Goal: Information Seeking & Learning: Learn about a topic

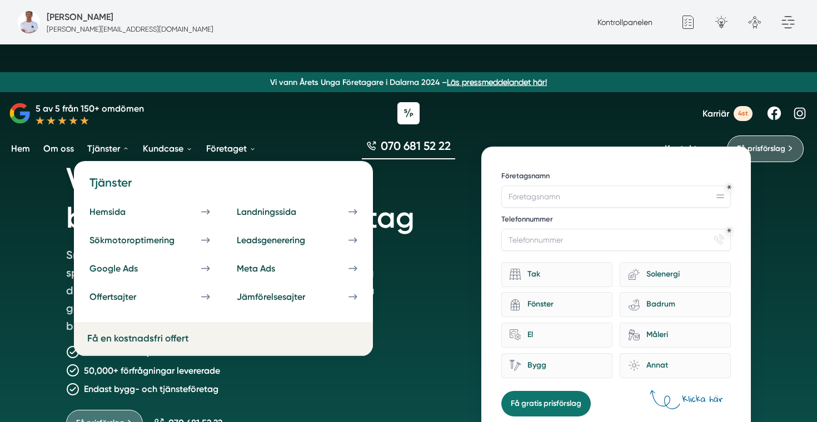
click at [108, 148] on link "Tjänster" at bounding box center [108, 148] width 47 height 28
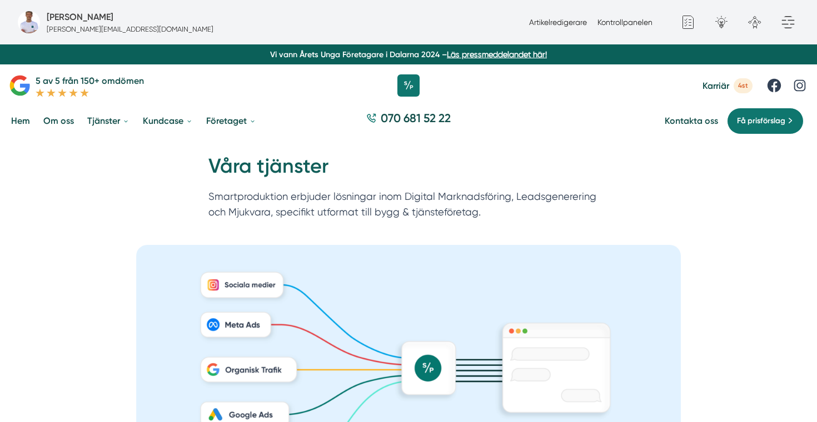
click at [21, 121] on link "Hem" at bounding box center [20, 121] width 23 height 28
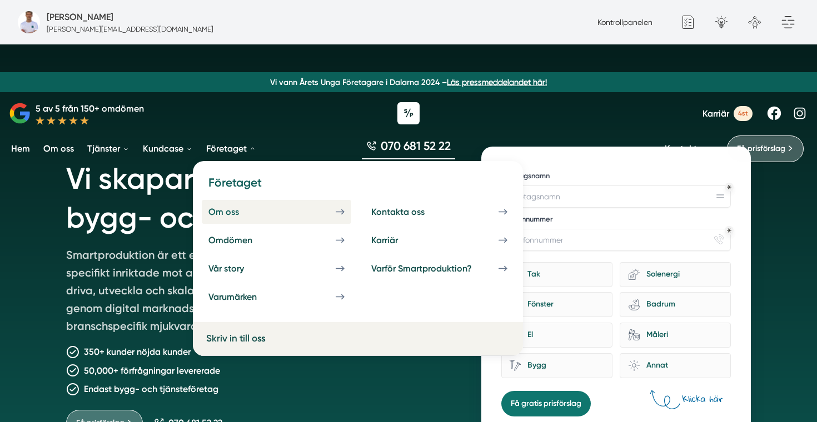
click at [227, 210] on div "Om oss" at bounding box center [236, 212] width 57 height 11
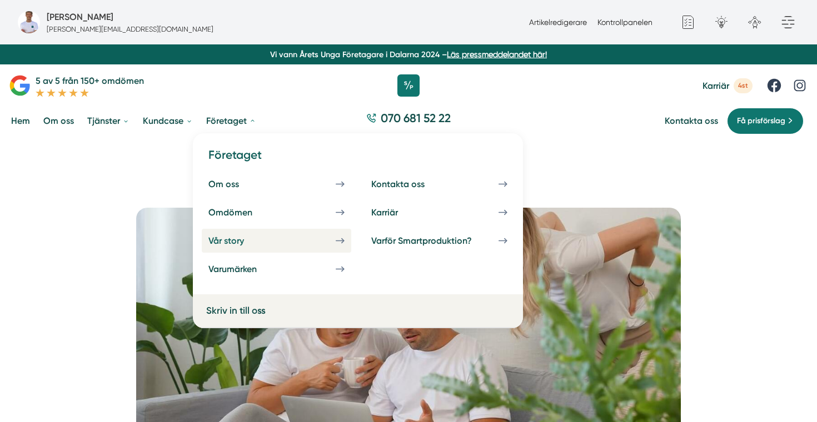
click at [232, 245] on div "Vår story" at bounding box center [239, 241] width 62 height 11
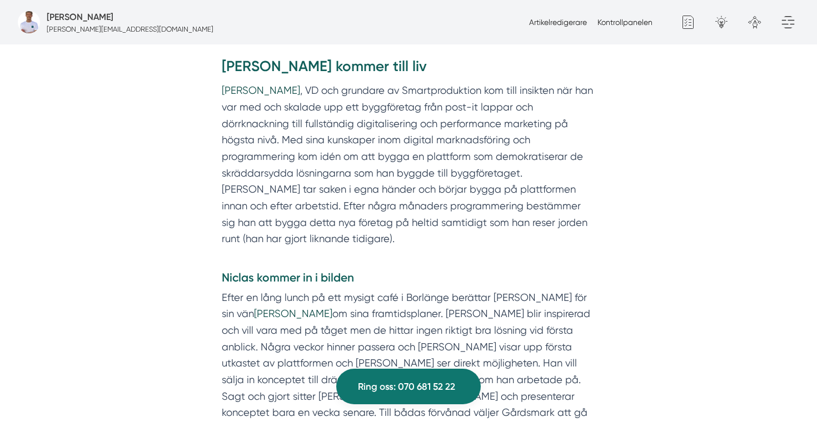
scroll to position [477, 0]
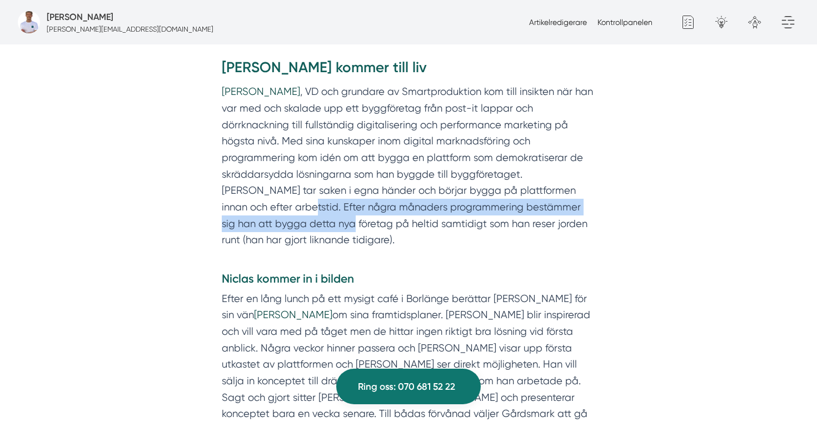
drag, startPoint x: 269, startPoint y: 207, endPoint x: 301, endPoint y: 226, distance: 37.4
click at [301, 226] on p "[PERSON_NAME] , VD och grundare av Smartproduktion kom till insikten när han va…" at bounding box center [408, 174] width 373 height 182
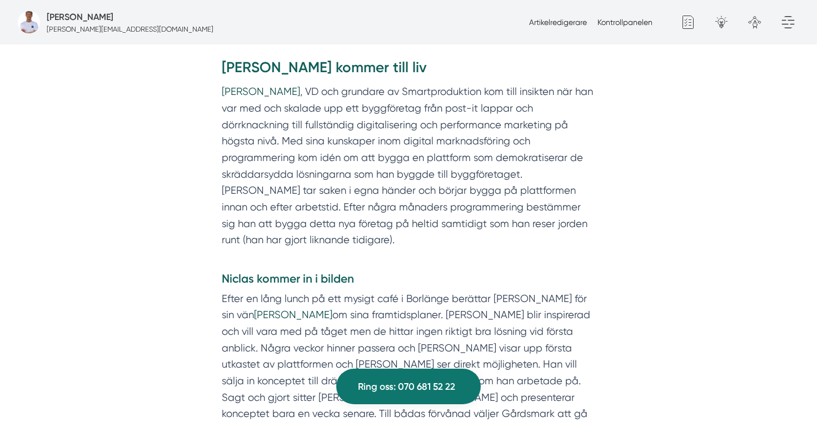
click at [326, 253] on p "[PERSON_NAME] , VD och grundare av Smartproduktion kom till insikten när han va…" at bounding box center [408, 174] width 373 height 182
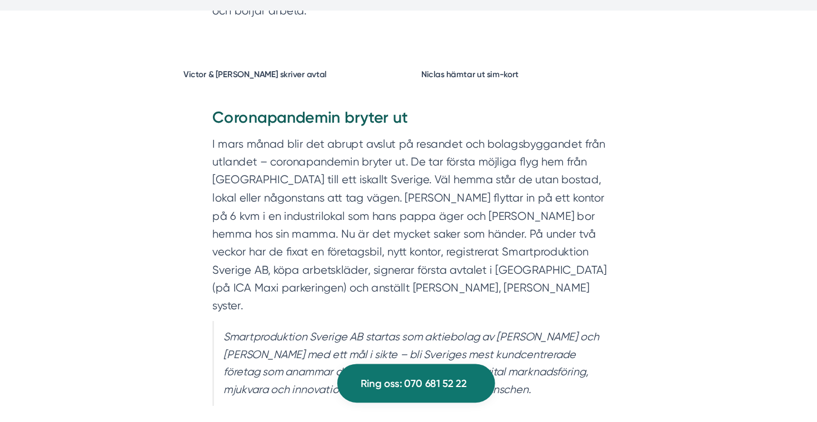
scroll to position [1291, 0]
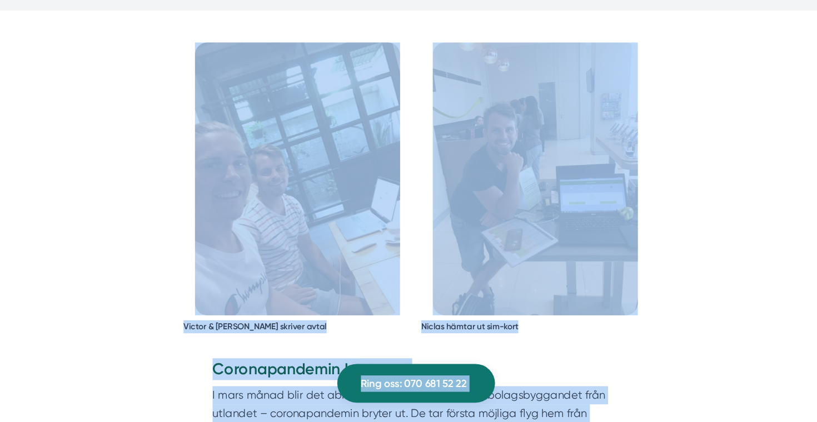
copy body "Fredrik Weberbauer fredrik.weberbauer@smartproduktion.se Artikelredigerare Kont…"
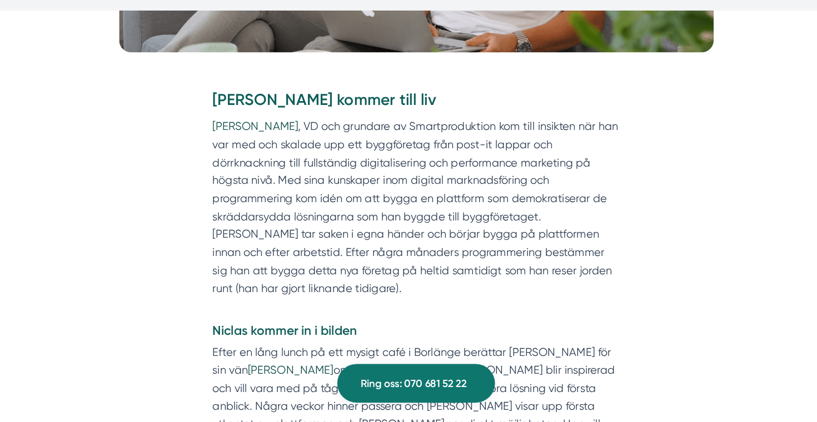
scroll to position [420, 0]
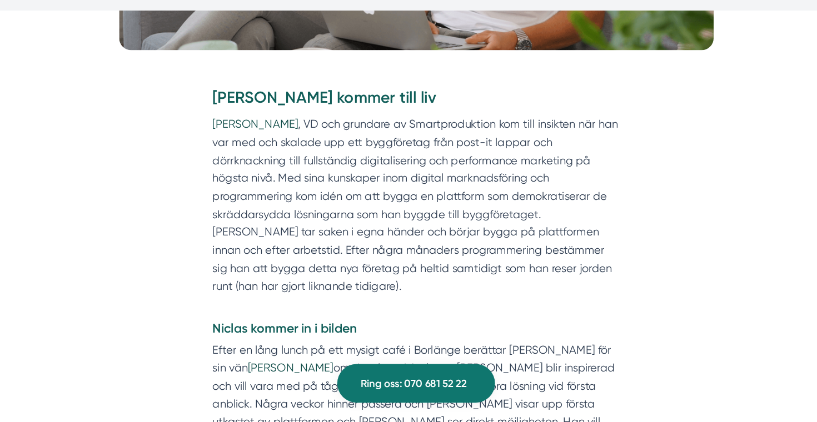
click at [493, 245] on p "Victor Blomberg , VD och grundare av Smartproduktion kom till insikten när han …" at bounding box center [408, 232] width 373 height 182
copy p "innan"
click at [493, 245] on p "Victor Blomberg , VD och grundare av Smartproduktion kom till insikten när han …" at bounding box center [408, 232] width 373 height 182
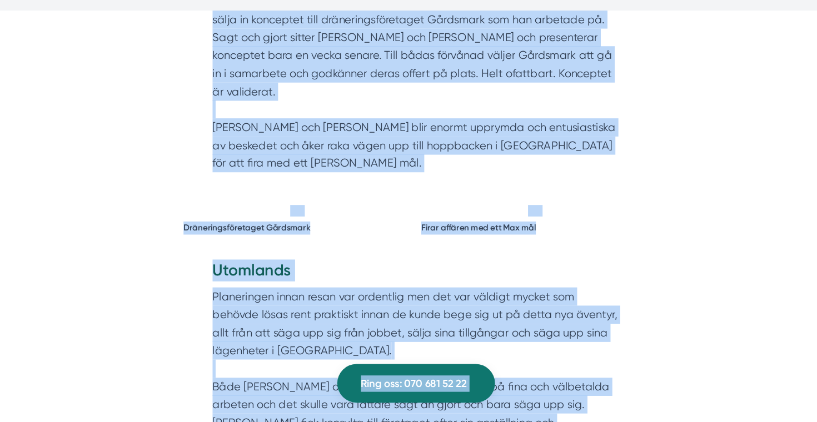
scroll to position [840, 0]
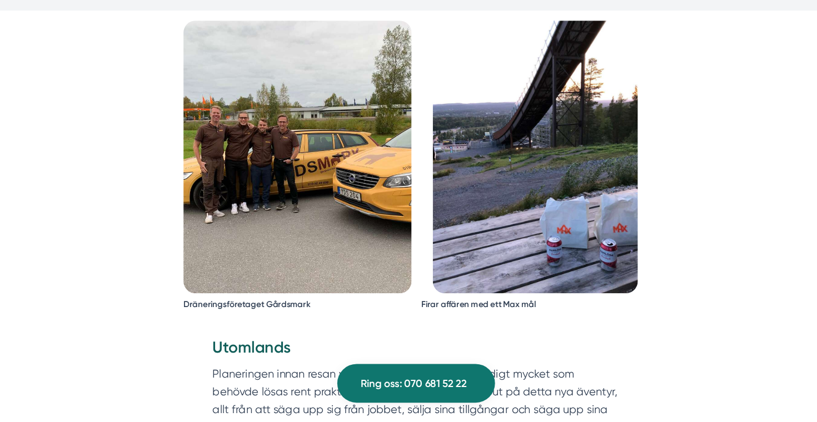
scroll to position [976, 0]
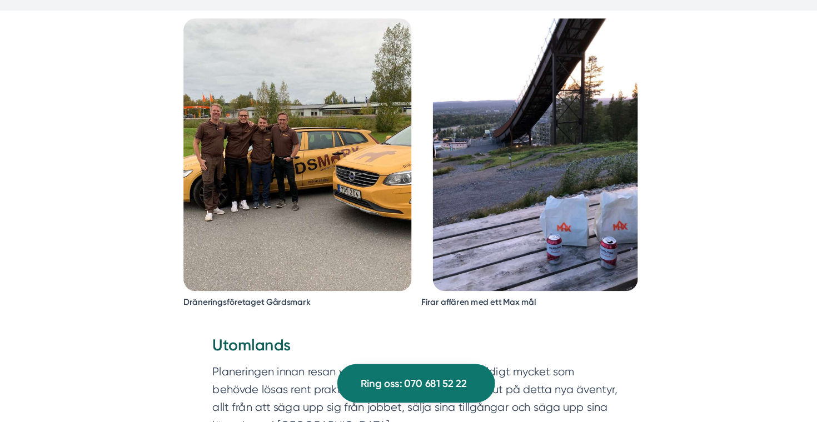
click at [303, 163] on img at bounding box center [299, 177] width 209 height 250
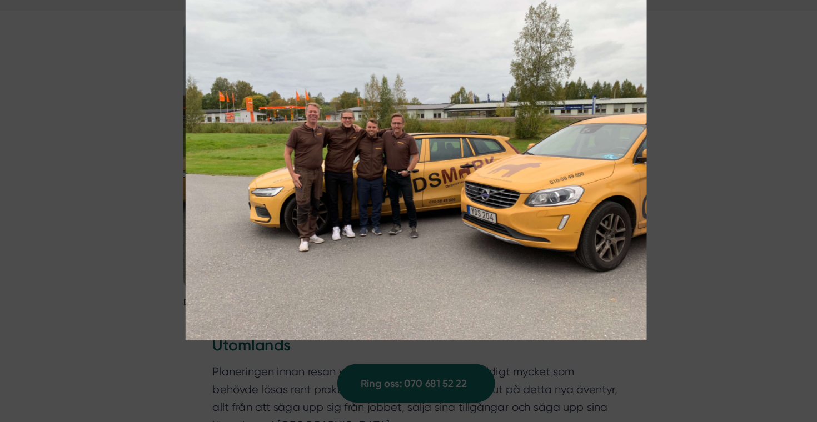
click at [674, 182] on img at bounding box center [408, 189] width 613 height 317
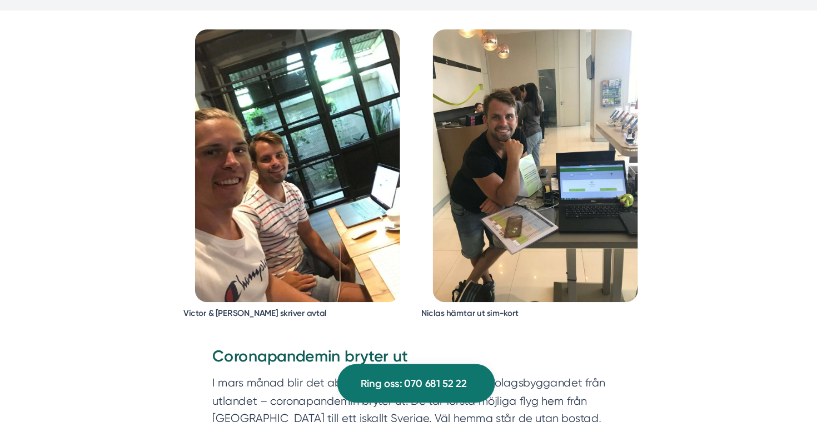
scroll to position [1563, 0]
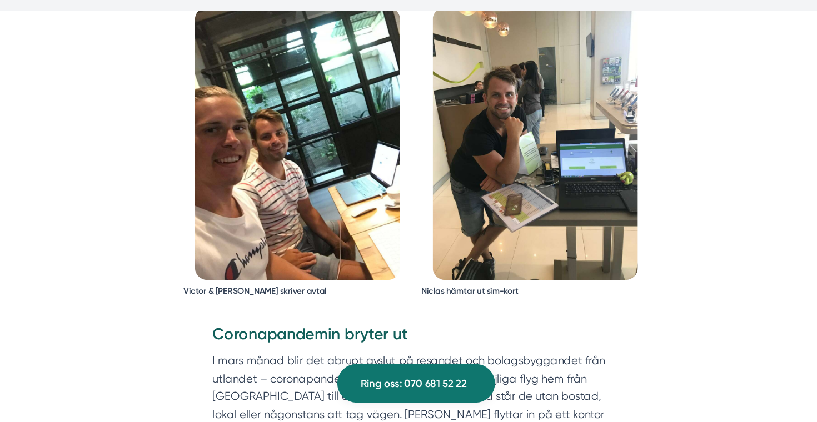
click at [329, 142] on img at bounding box center [300, 167] width 188 height 250
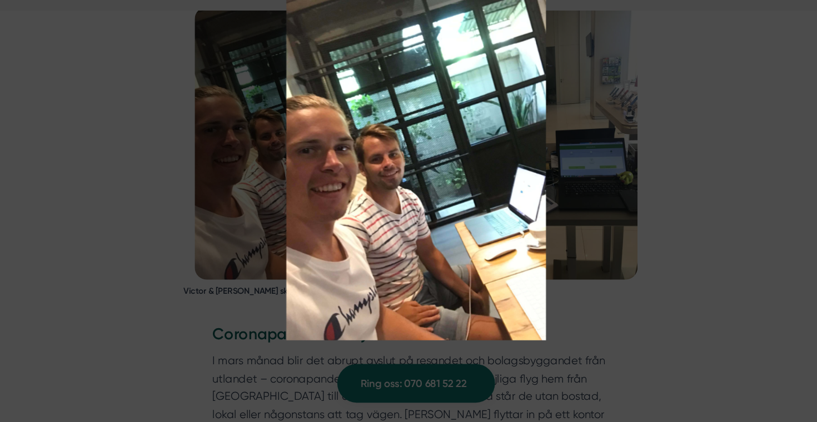
click at [652, 231] on img at bounding box center [408, 189] width 613 height 317
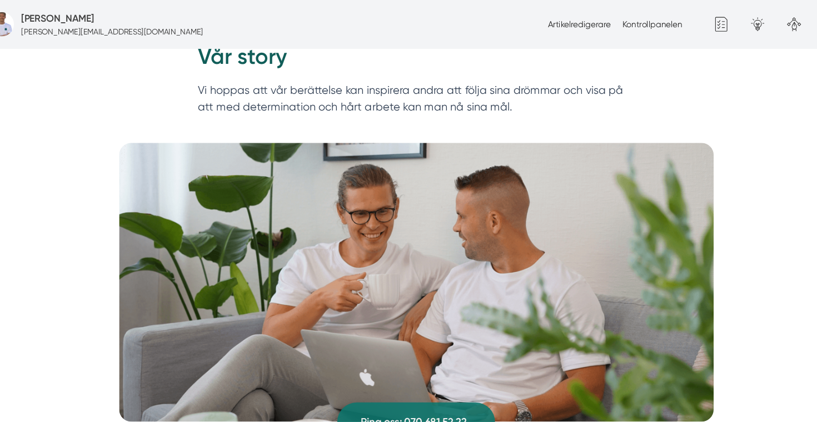
scroll to position [0, 0]
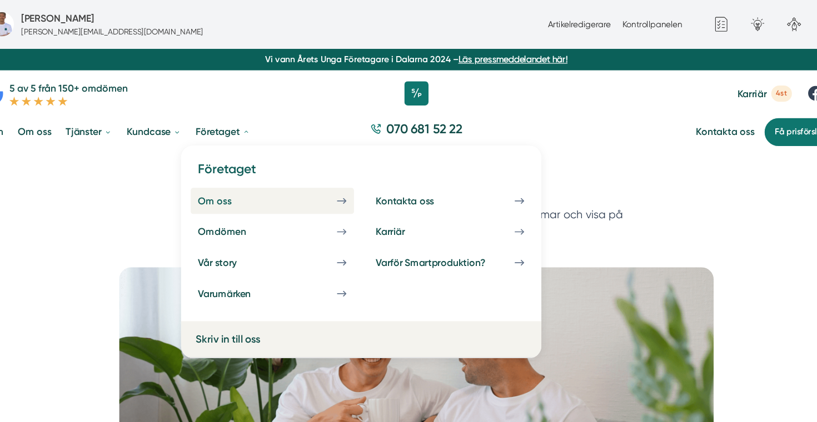
click at [238, 180] on div "Om oss" at bounding box center [236, 184] width 57 height 11
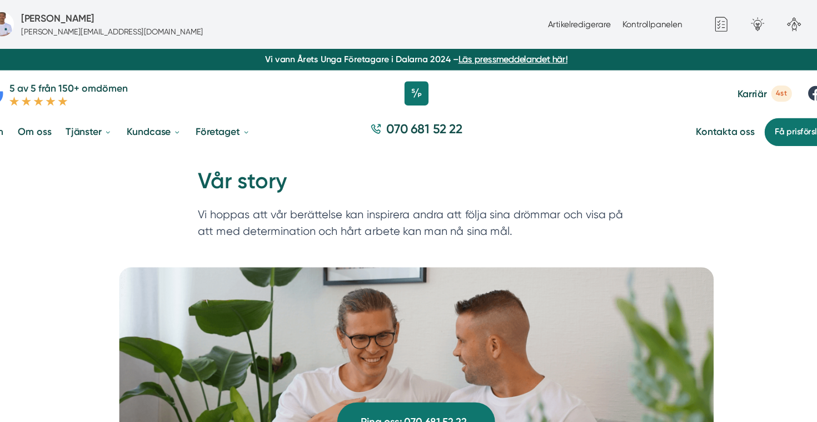
drag, startPoint x: 441, startPoint y: 232, endPoint x: 233, endPoint y: 156, distance: 221.2
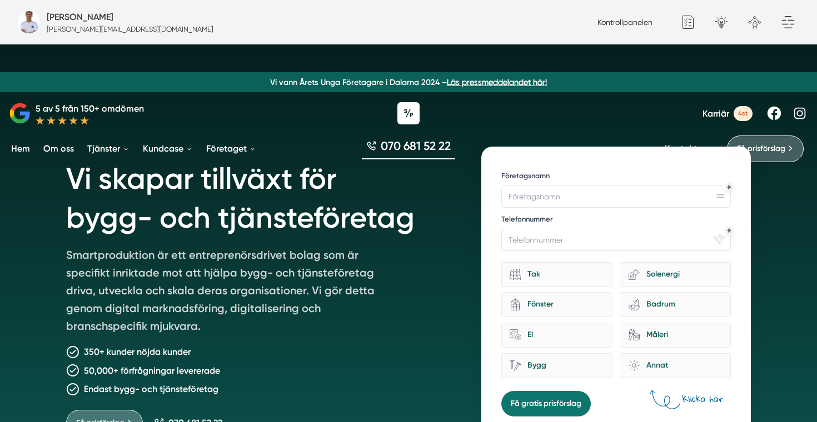
click at [713, 114] on span "Karriär" at bounding box center [716, 113] width 27 height 11
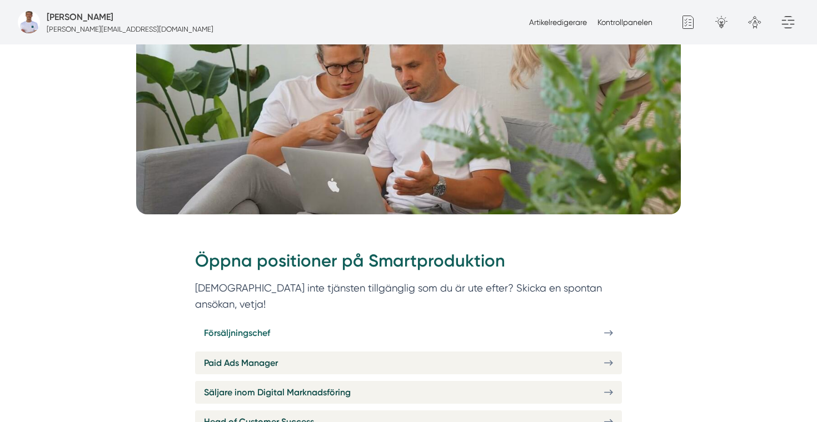
scroll to position [280, 0]
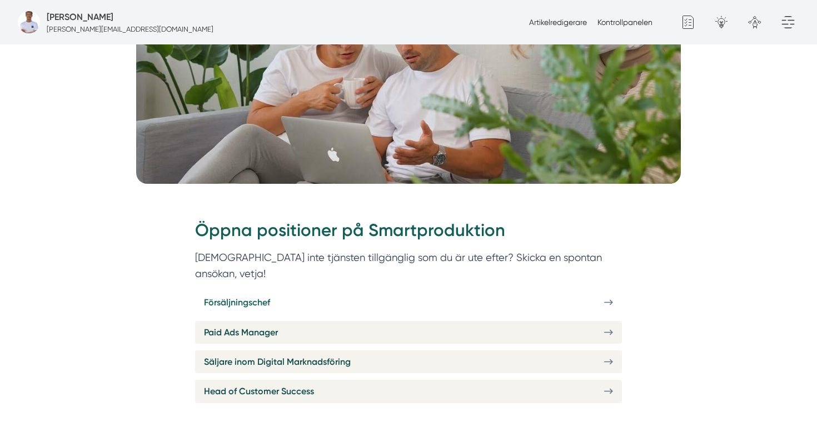
click at [283, 291] on link "Försäljningschef" at bounding box center [408, 302] width 427 height 23
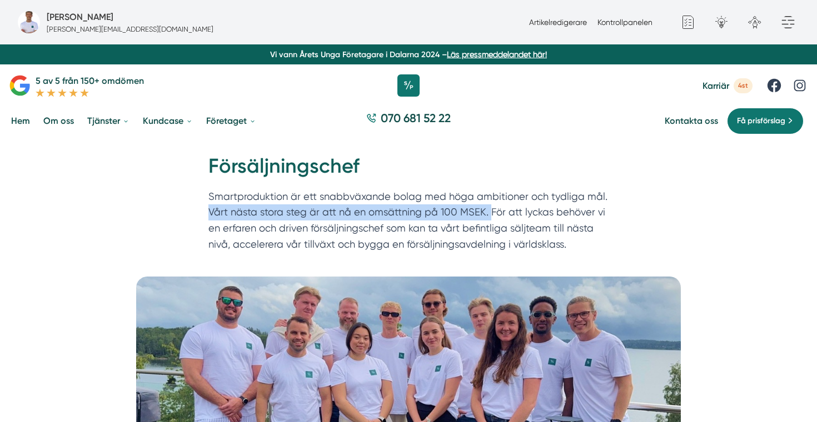
copy p "Vårt nästa stora steg är att nå en omsättning på 100 MSEK."
drag, startPoint x: 211, startPoint y: 217, endPoint x: 486, endPoint y: 211, distance: 275.2
click at [486, 211] on p "Smartproduktion är ett snabbväxande bolag med höga ambitioner och tydliga mål. …" at bounding box center [408, 223] width 400 height 69
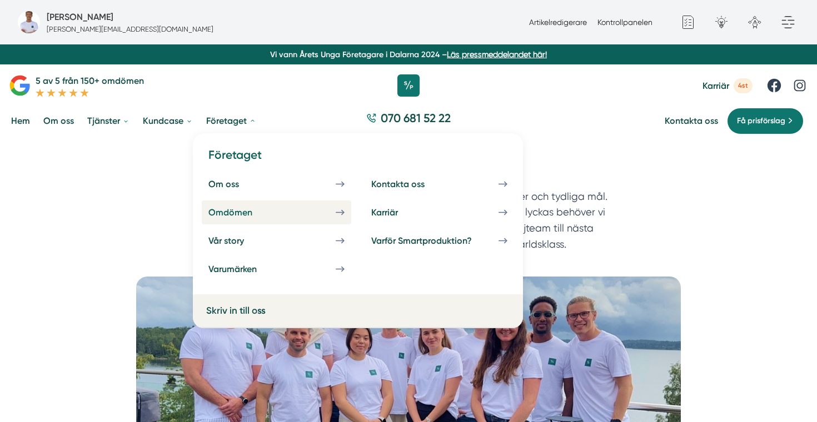
click at [228, 218] on link "Omdömen" at bounding box center [277, 213] width 150 height 24
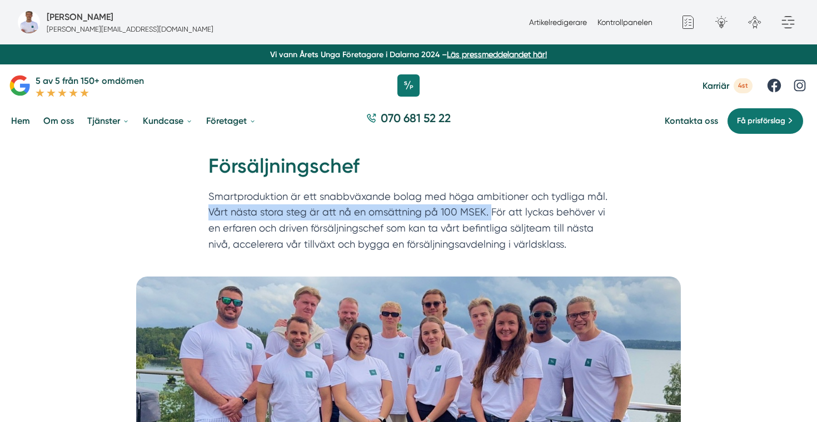
click at [21, 118] on link "Hem" at bounding box center [20, 121] width 23 height 28
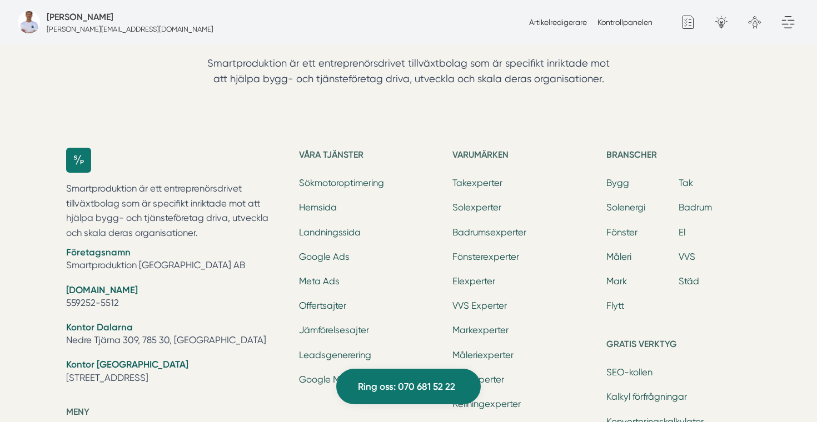
scroll to position [3170, 0]
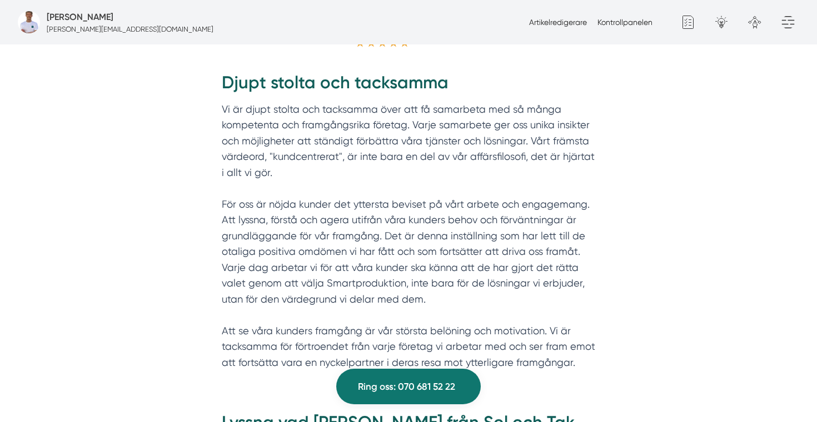
click at [217, 225] on div "Djupt stolta och tacksamma Vi är djupt stolta och tacksamma över att få samarbe…" at bounding box center [408, 224] width 427 height 340
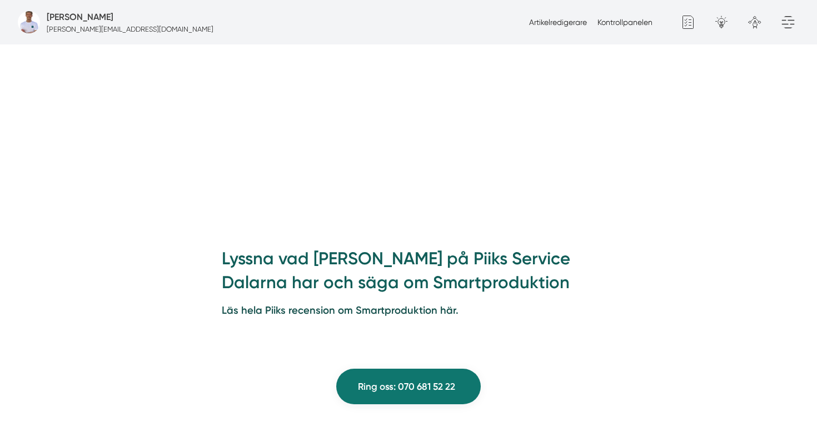
scroll to position [949, 0]
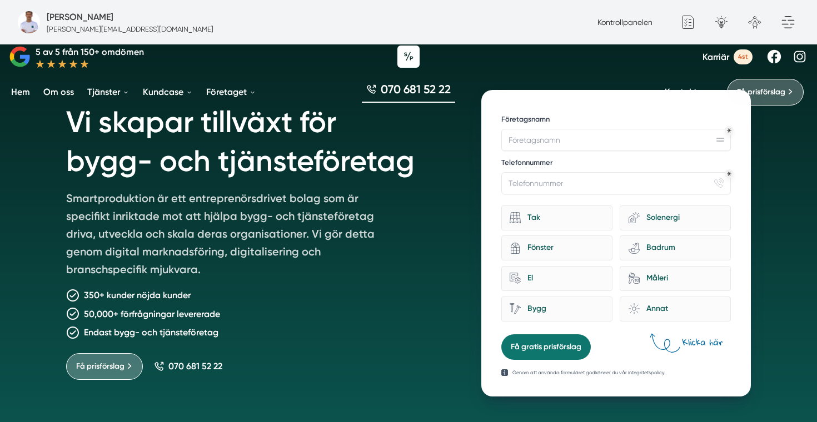
scroll to position [60, 0]
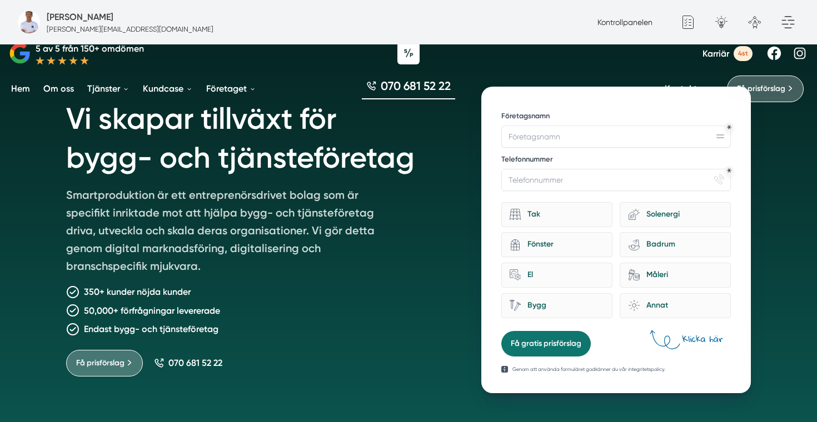
click at [221, 329] on div "Endast bygg- och tjänsteföretag" at bounding box center [260, 329] width 388 height 14
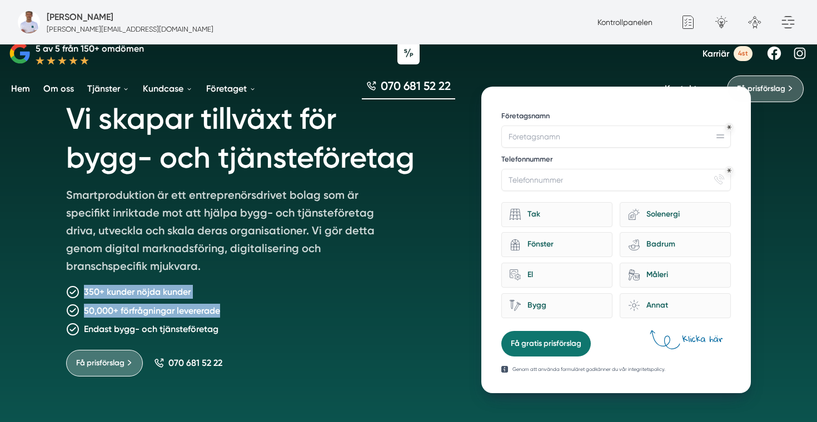
drag, startPoint x: 227, startPoint y: 315, endPoint x: 82, endPoint y: 288, distance: 147.5
click at [82, 288] on div "Vi skapar tillväxt för bygg- och tjänsteföretag Smartproduktion är ett entrepre…" at bounding box center [260, 240] width 388 height 307
copy div "350+ kunder nöjda kunder 50,000+ förfrågningar levererade"
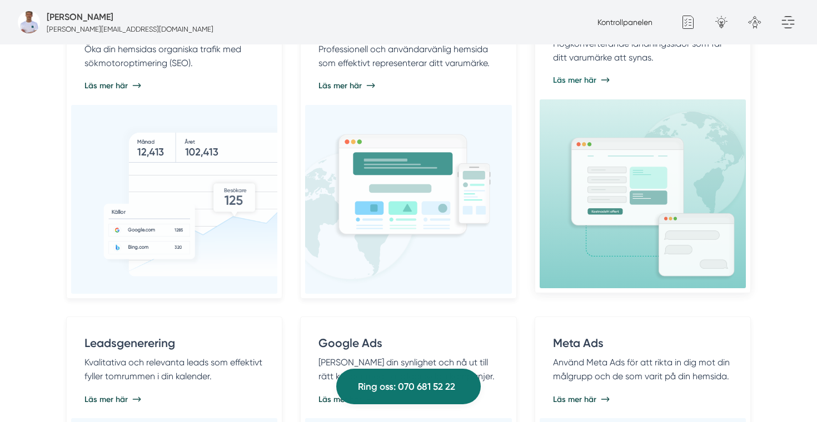
scroll to position [0, 0]
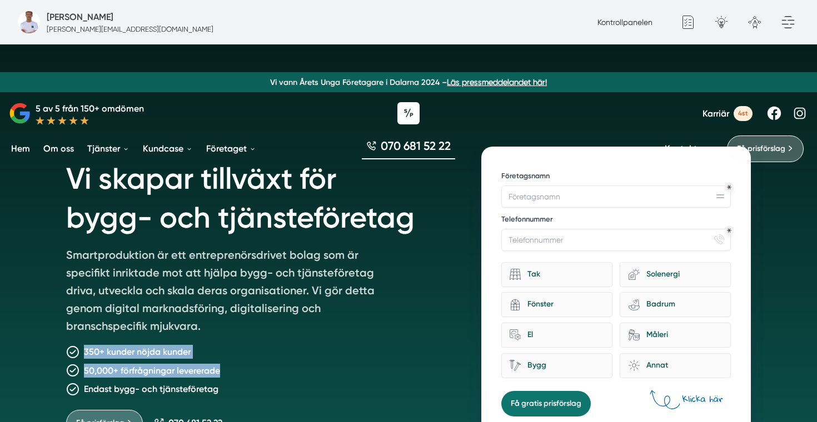
click at [719, 109] on span "Karriär" at bounding box center [716, 113] width 27 height 11
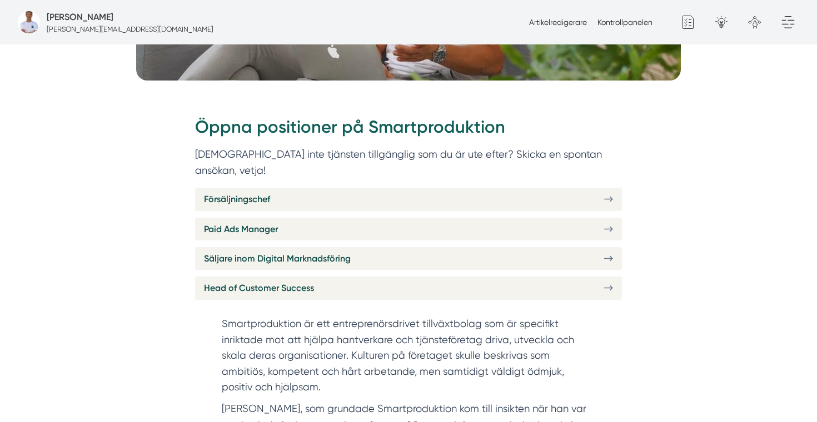
scroll to position [386, 0]
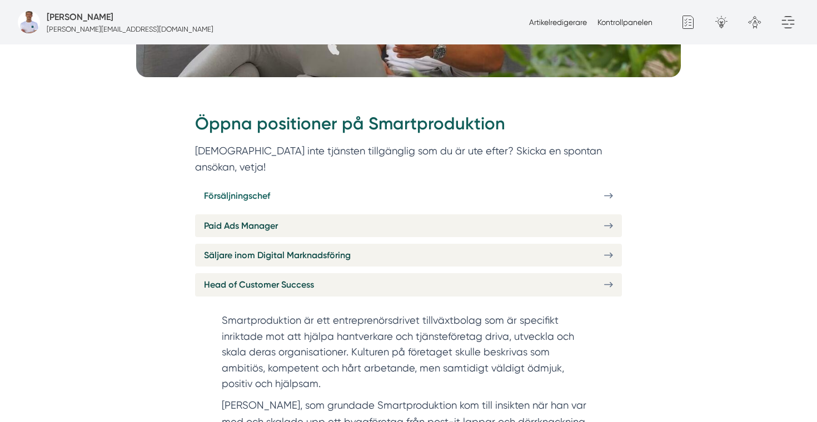
click at [275, 187] on link "Försäljningschef" at bounding box center [408, 196] width 427 height 23
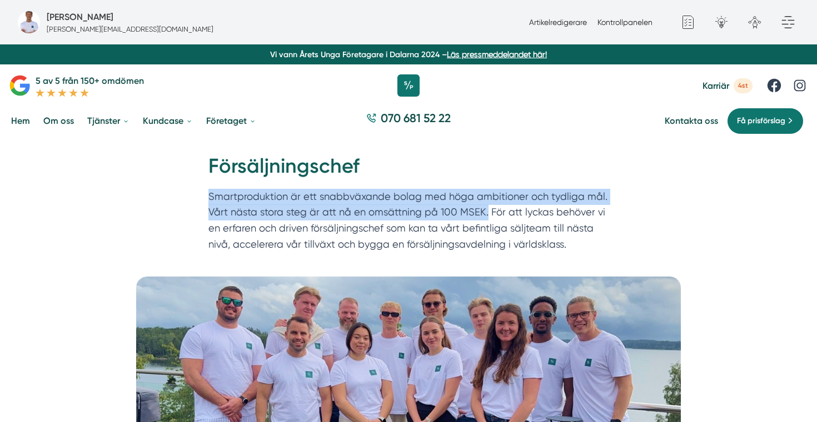
copy div "Försäljningschef Smartproduktion är ett snabbväxande bolag med höga ambitioner …"
drag, startPoint x: 484, startPoint y: 211, endPoint x: 217, endPoint y: 187, distance: 267.2
click at [217, 187] on div "Hem » [GEOGRAPHIC_DATA] » Försäljningschef Försäljningschef Smartproduktion är …" at bounding box center [408, 205] width 427 height 104
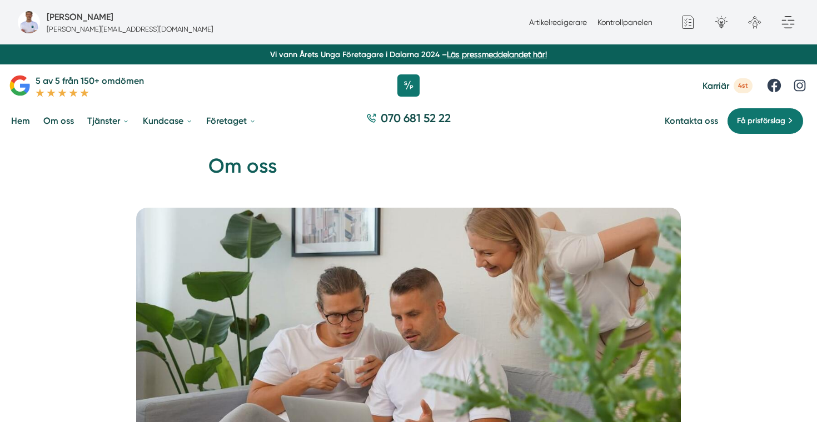
click at [23, 125] on link "Hem" at bounding box center [20, 121] width 23 height 28
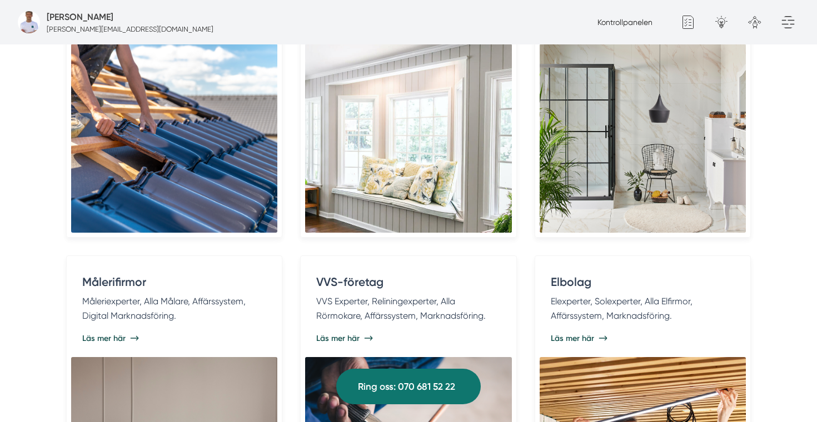
scroll to position [2348, 0]
